Goal: Navigation & Orientation: Find specific page/section

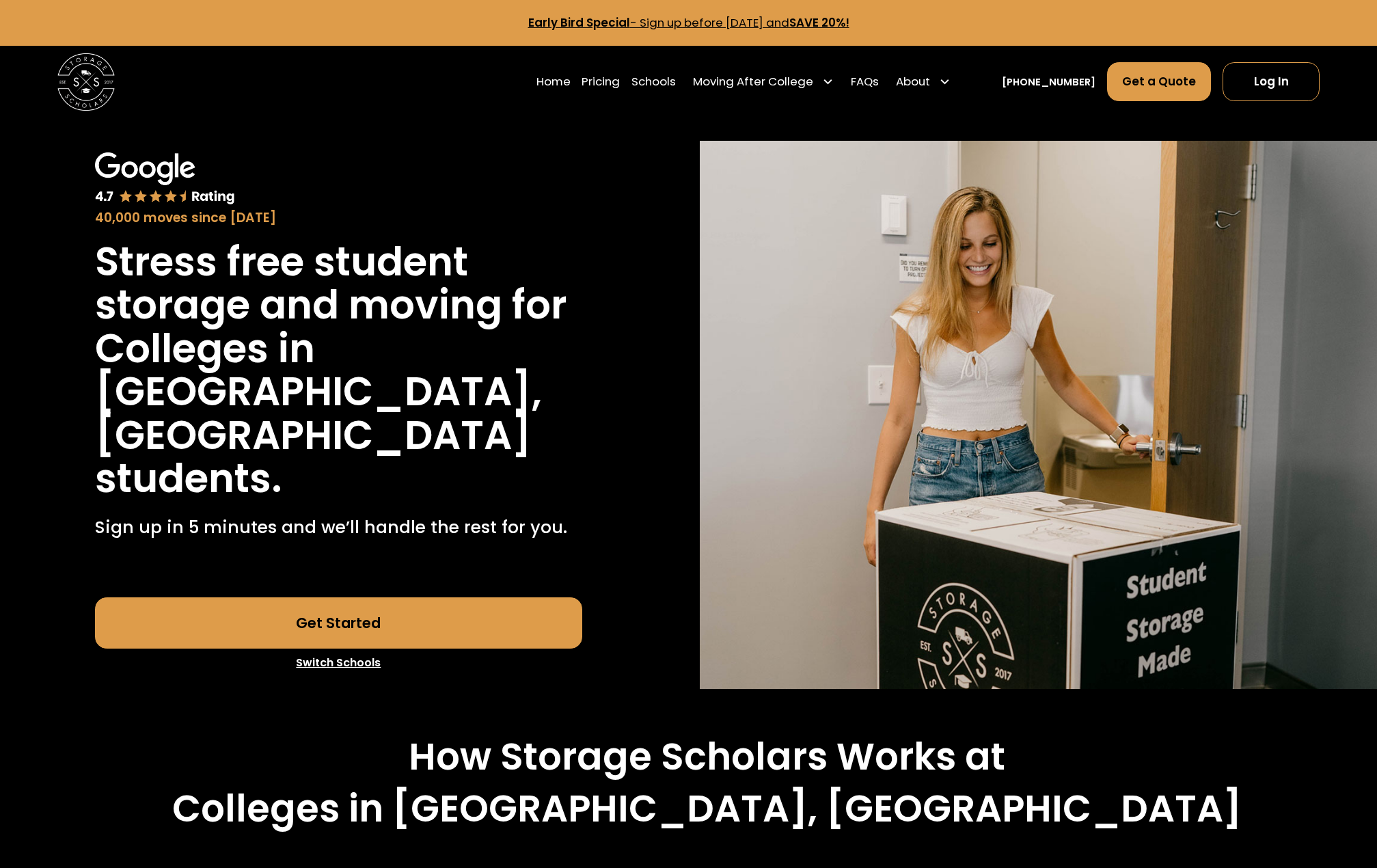
click at [98, 88] on img "home" at bounding box center [86, 82] width 57 height 57
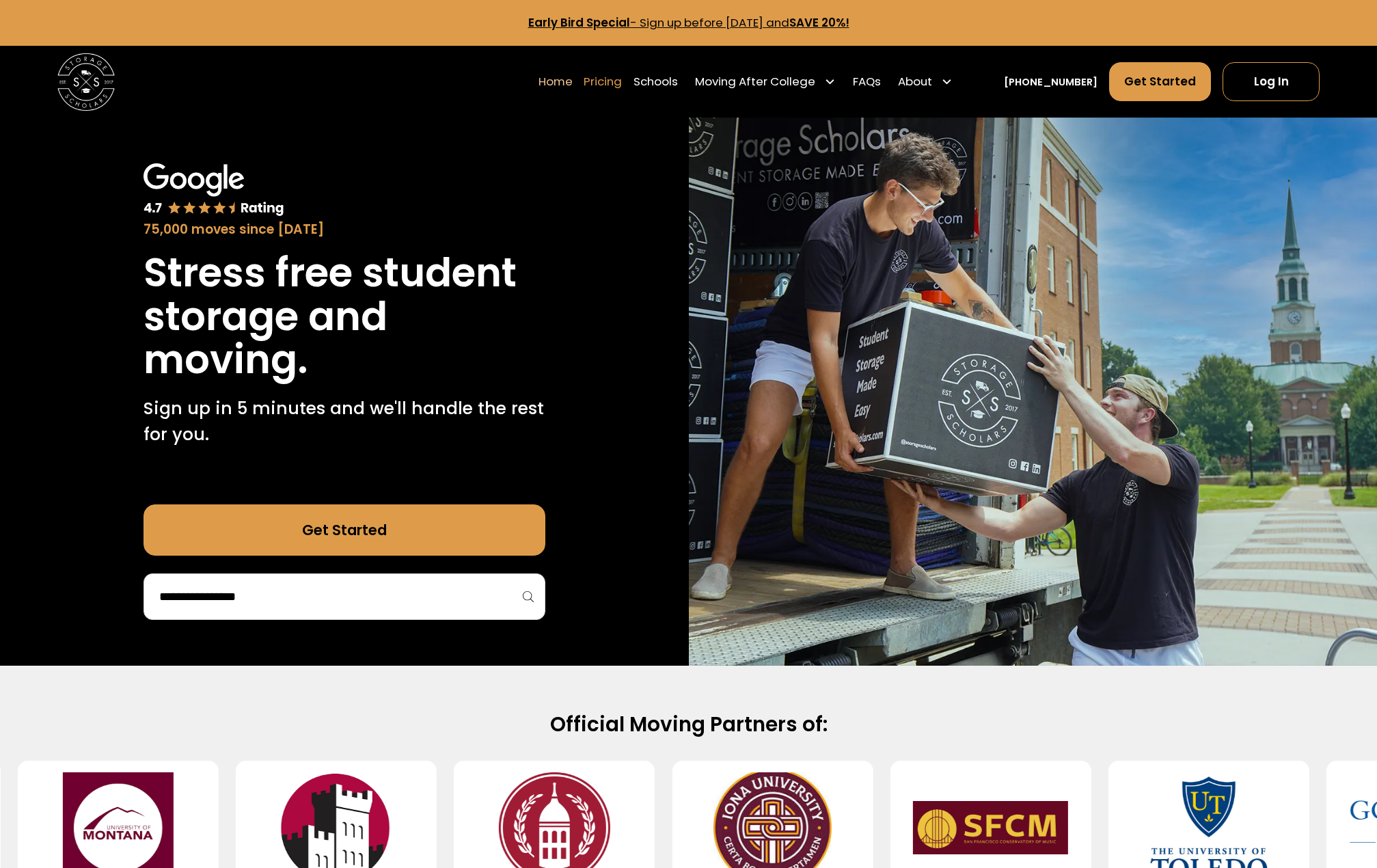
click at [622, 83] on link "Pricing" at bounding box center [603, 81] width 38 height 41
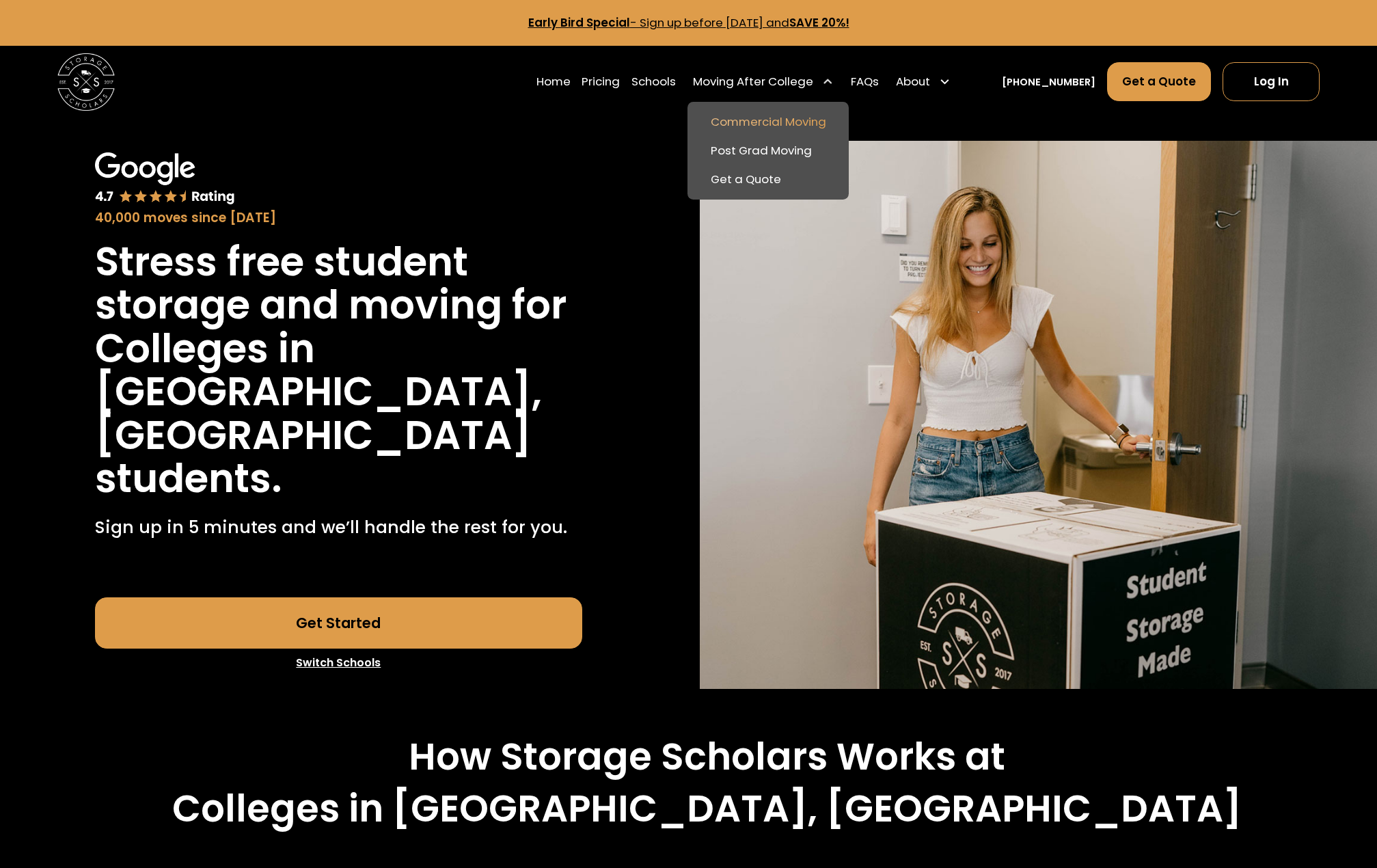
click at [807, 114] on link "Commercial Moving" at bounding box center [768, 122] width 150 height 29
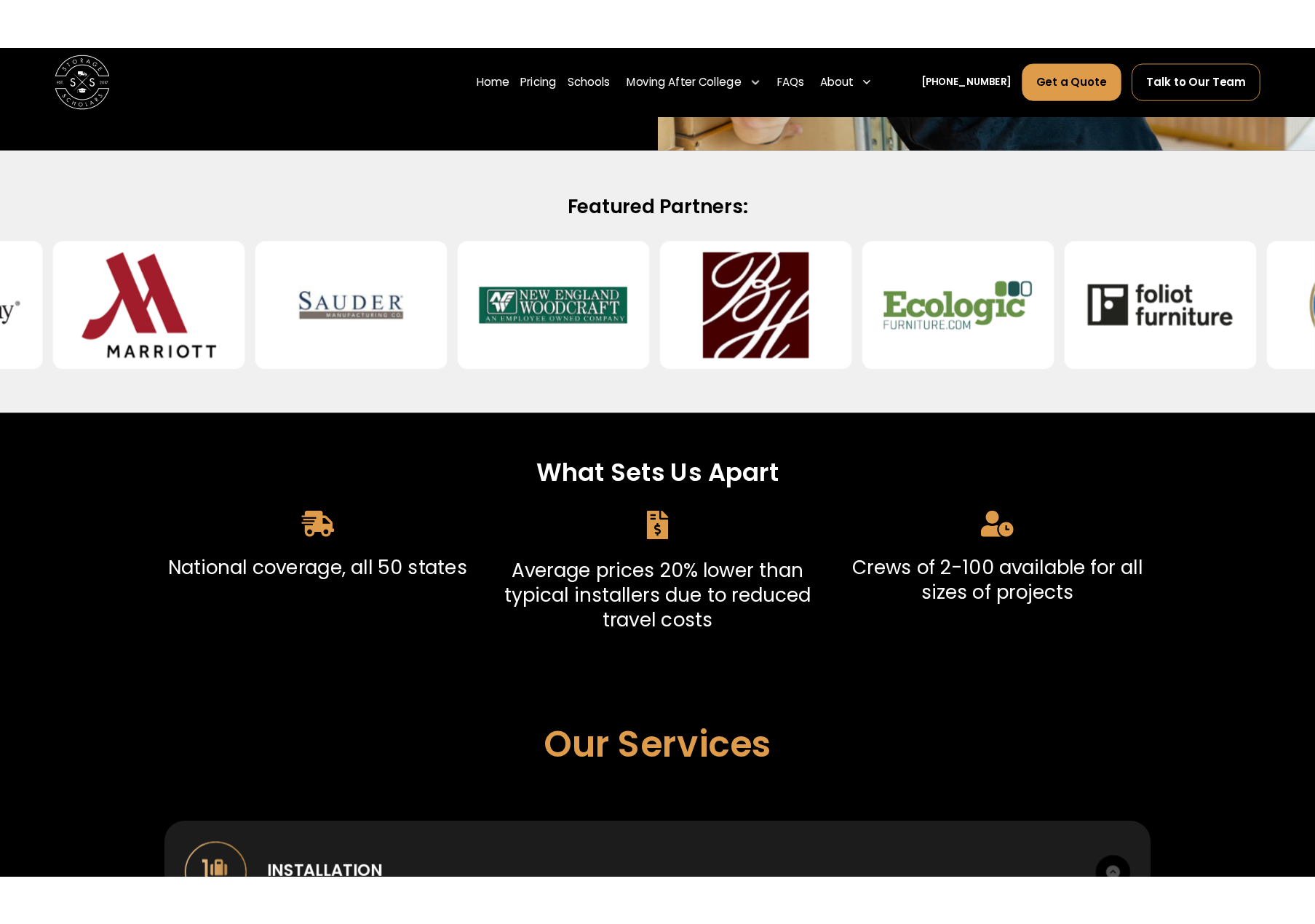
scroll to position [509, 0]
